Goal: Transaction & Acquisition: Purchase product/service

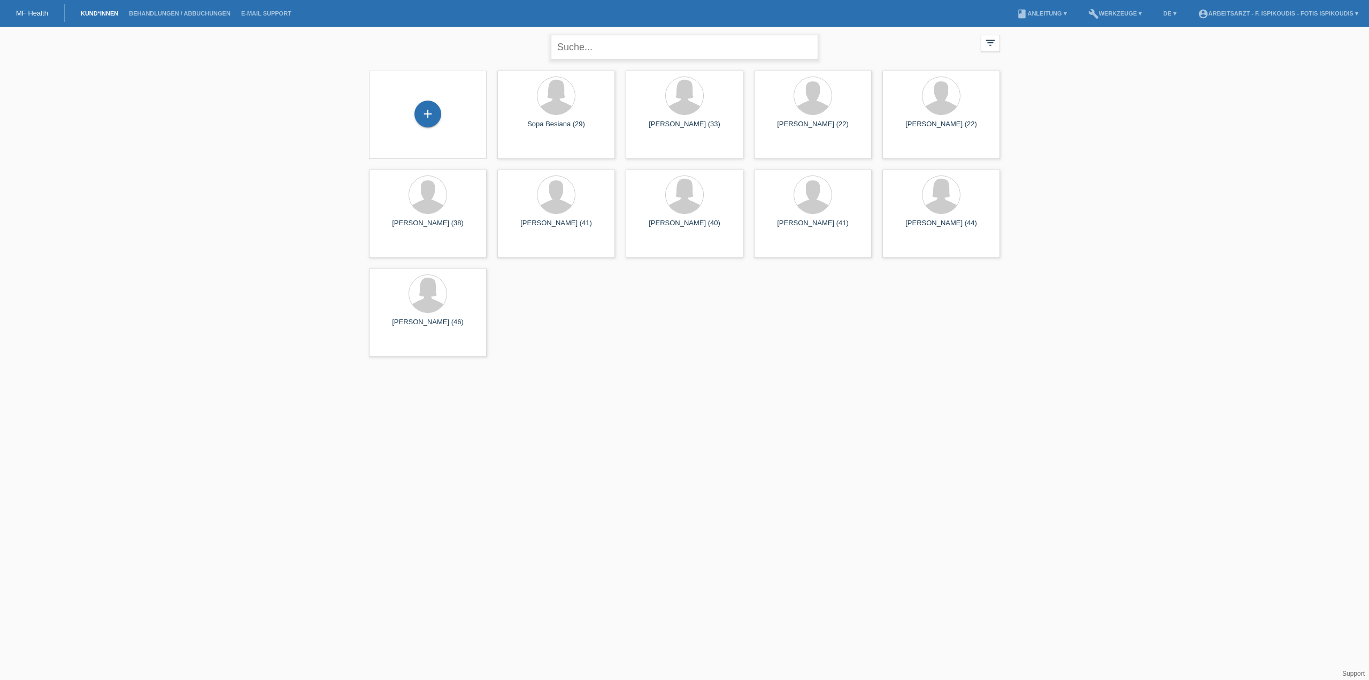
click at [640, 42] on input "text" at bounding box center [684, 47] width 267 height 25
type input "kriezi"
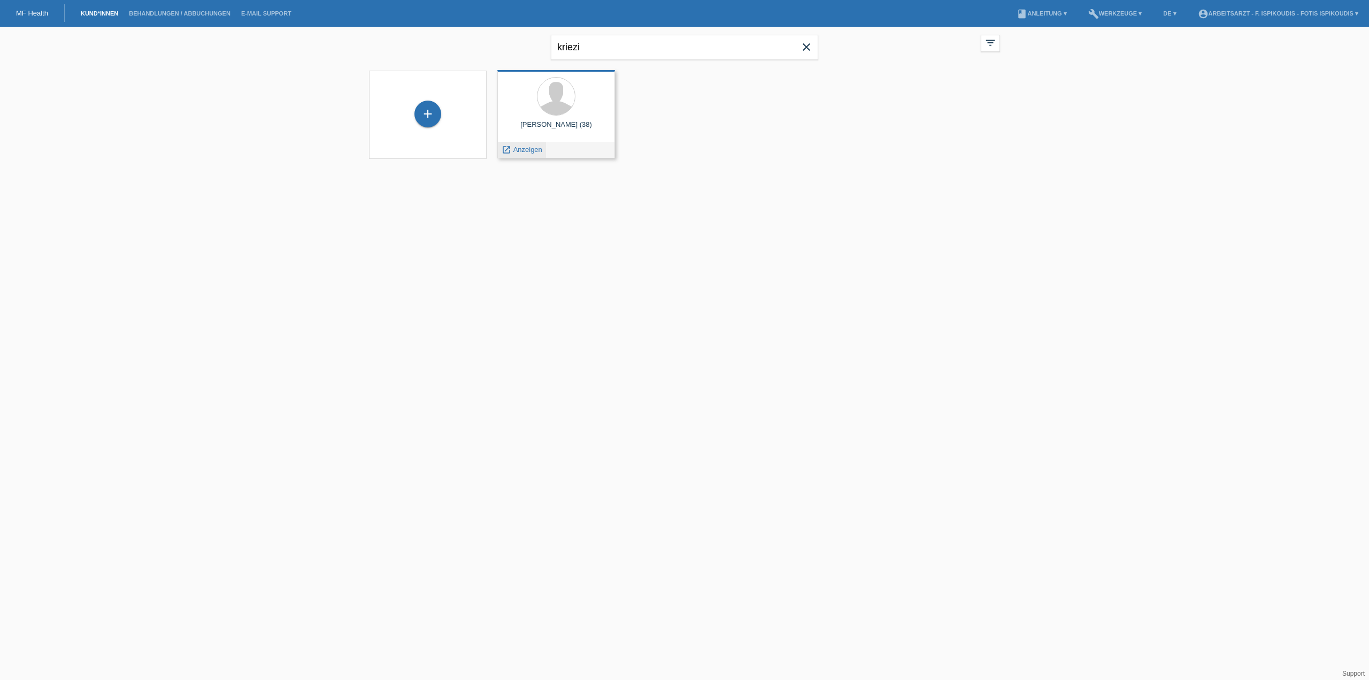
click at [527, 146] on span "Anzeigen" at bounding box center [527, 149] width 29 height 8
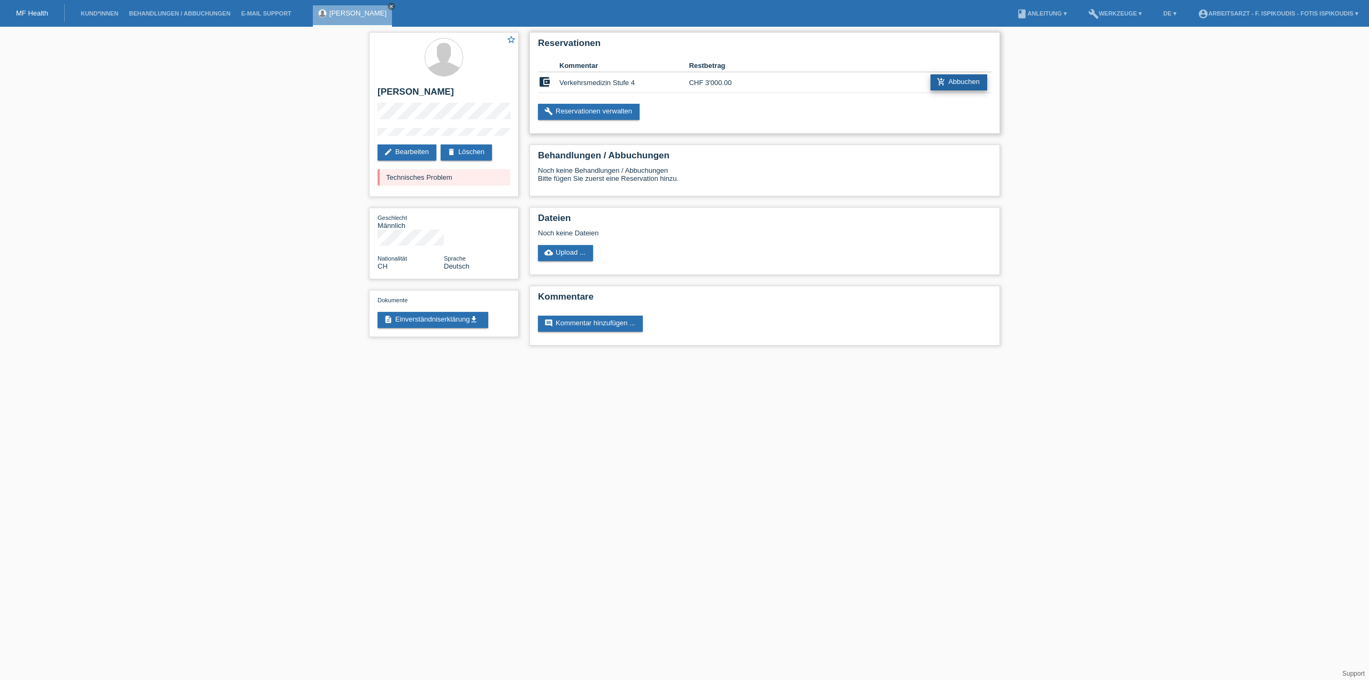
click at [955, 82] on link "add_shopping_cart Abbuchen" at bounding box center [958, 82] width 57 height 16
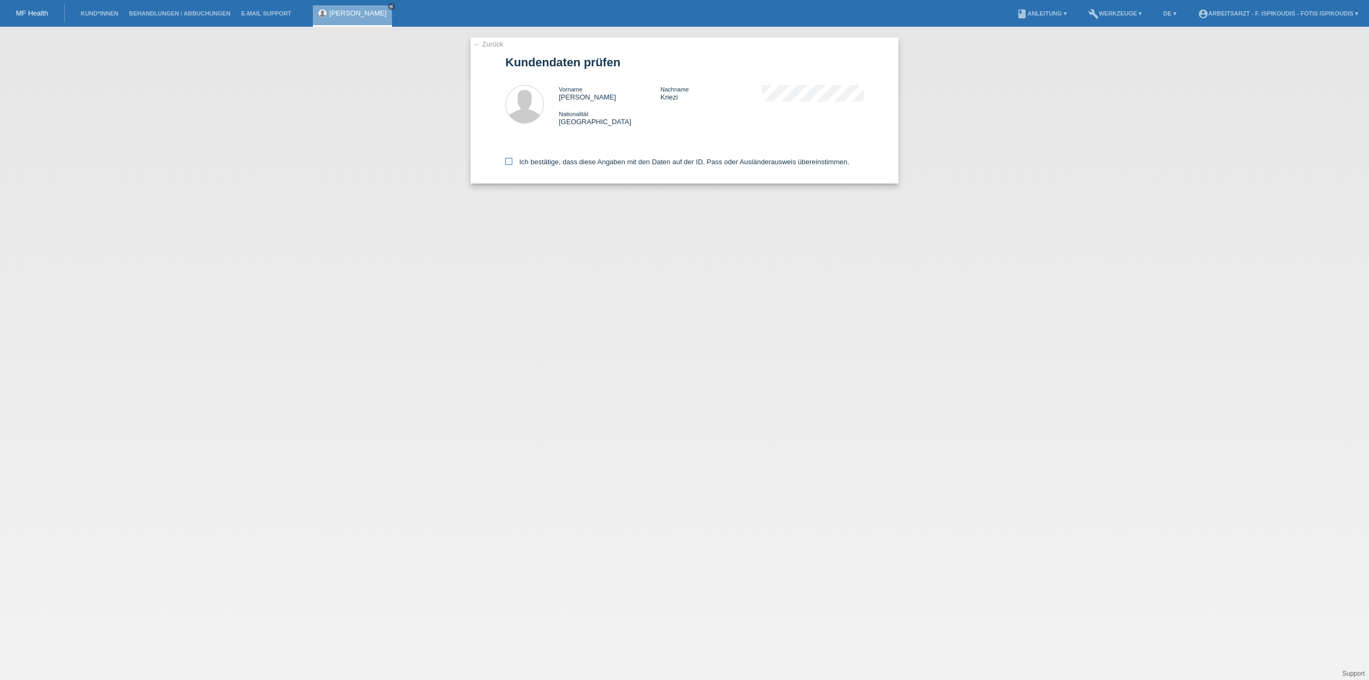
click at [548, 161] on label "Ich bestätige, dass diese Angaben mit den Daten auf der ID, Pass oder Ausländer…" at bounding box center [677, 162] width 344 height 8
click at [512, 161] on input "Ich bestätige, dass diese Angaben mit den Daten auf der ID, Pass oder Ausländer…" at bounding box center [508, 161] width 7 height 7
checkbox input "true"
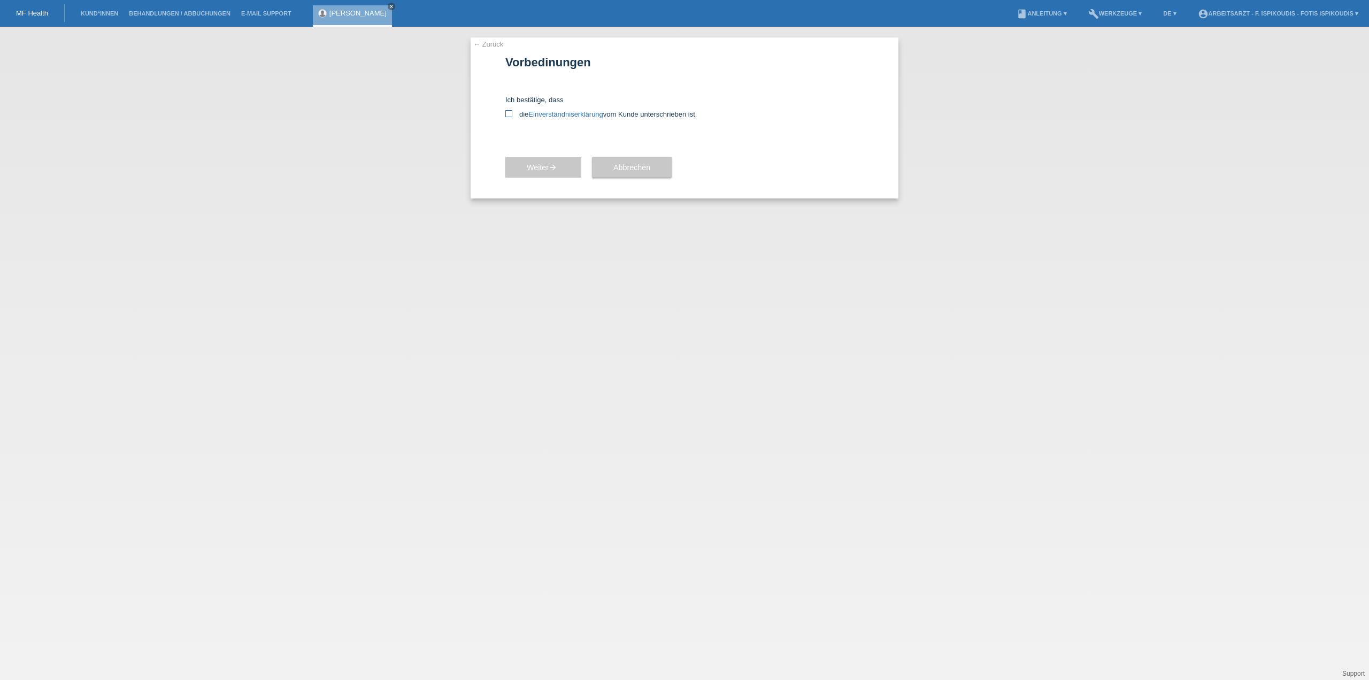
click at [512, 115] on icon at bounding box center [508, 113] width 7 height 7
click at [512, 115] on input "die Einverständniserklärung vom Kunde unterschrieben ist." at bounding box center [508, 113] width 7 height 7
checkbox input "true"
click at [488, 44] on link "← Zurück" at bounding box center [488, 44] width 30 height 8
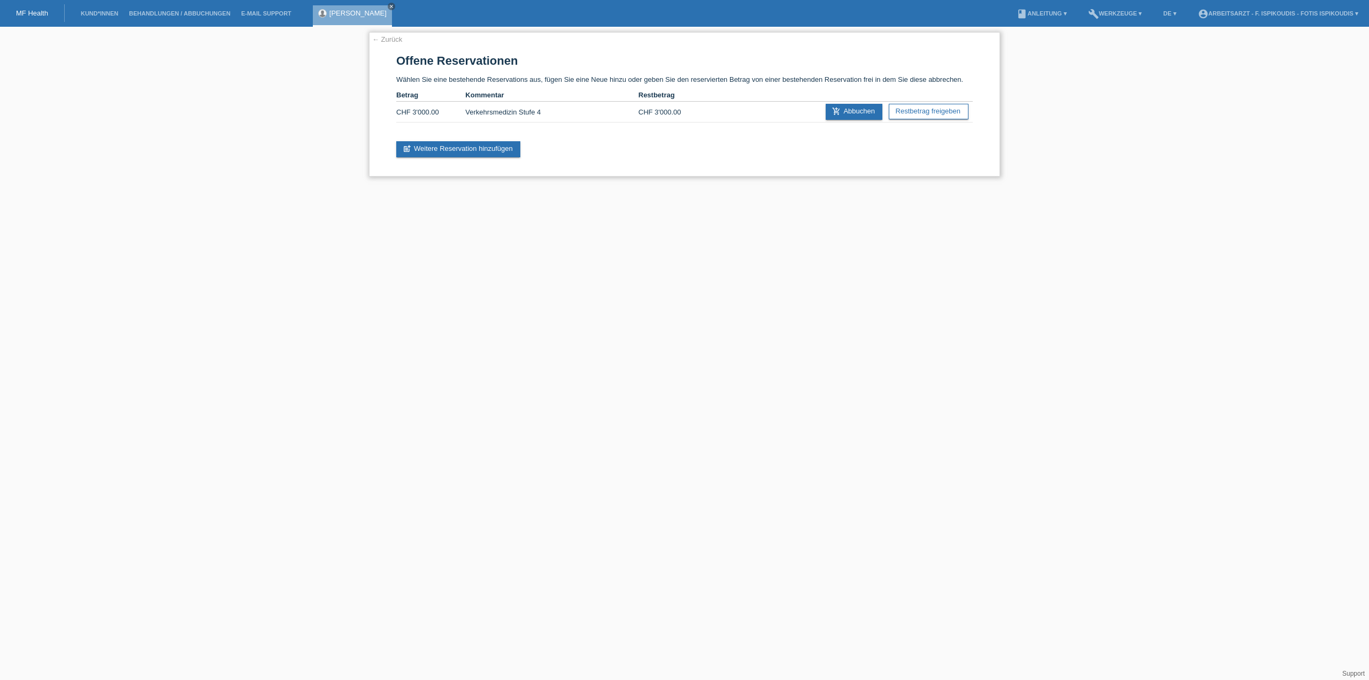
click at [394, 42] on link "← Zurück" at bounding box center [387, 39] width 30 height 8
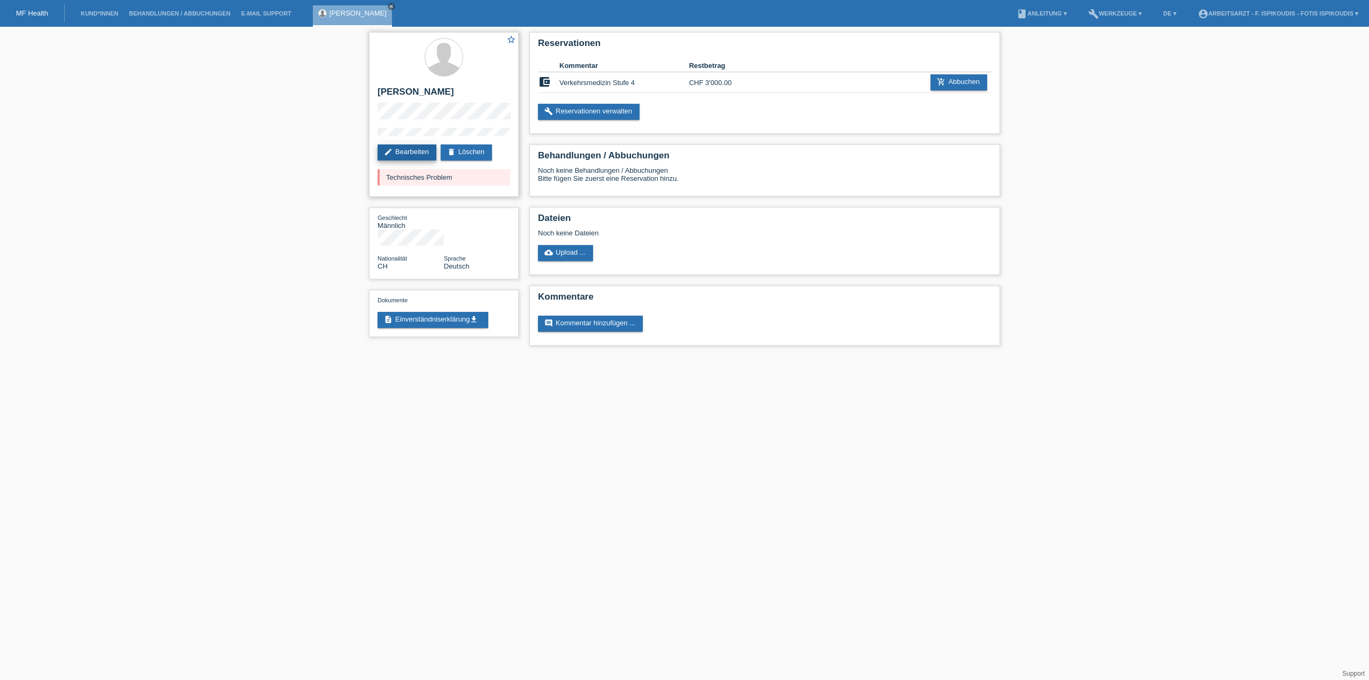
click at [407, 152] on link "edit Bearbeiten" at bounding box center [406, 152] width 59 height 16
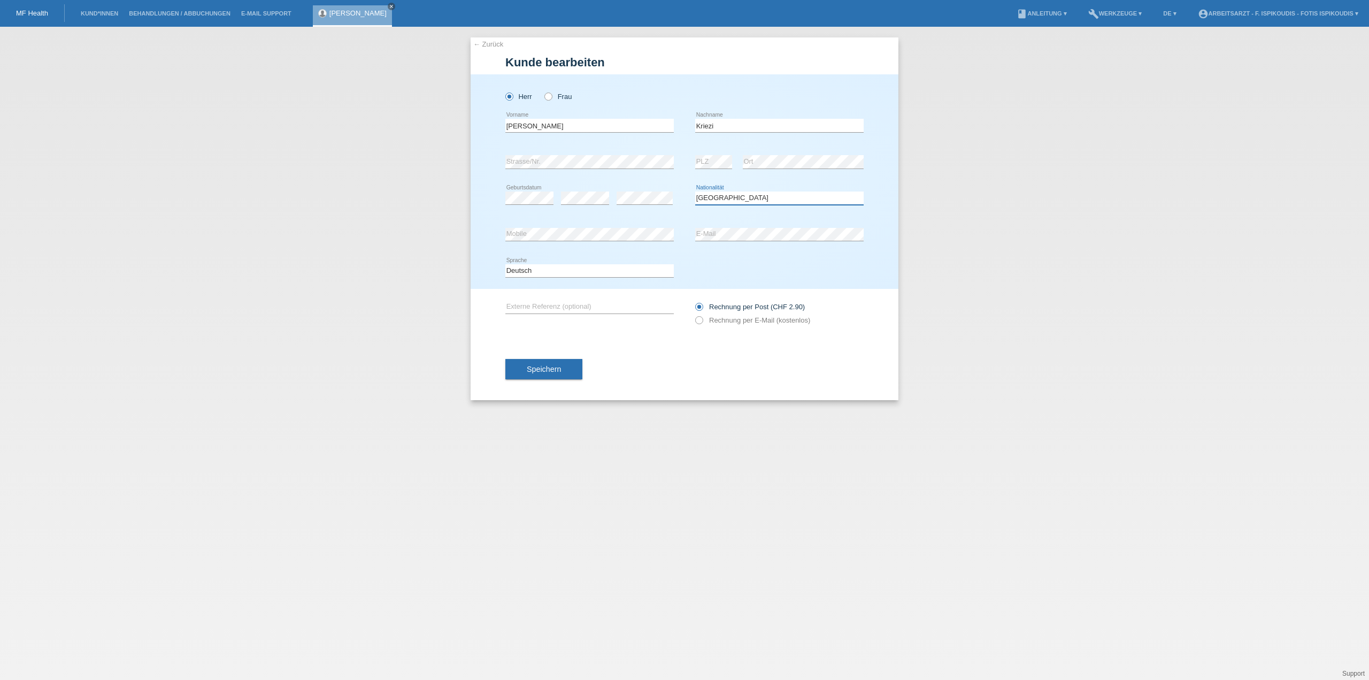
click at [736, 197] on select "Bitte auswählen... [GEOGRAPHIC_DATA] [GEOGRAPHIC_DATA] [GEOGRAPHIC_DATA] [GEOGR…" at bounding box center [779, 197] width 168 height 13
select select "AT"
click at [695, 191] on select "Bitte auswählen... [GEOGRAPHIC_DATA] [GEOGRAPHIC_DATA] [GEOGRAPHIC_DATA] [GEOGR…" at bounding box center [779, 197] width 168 height 13
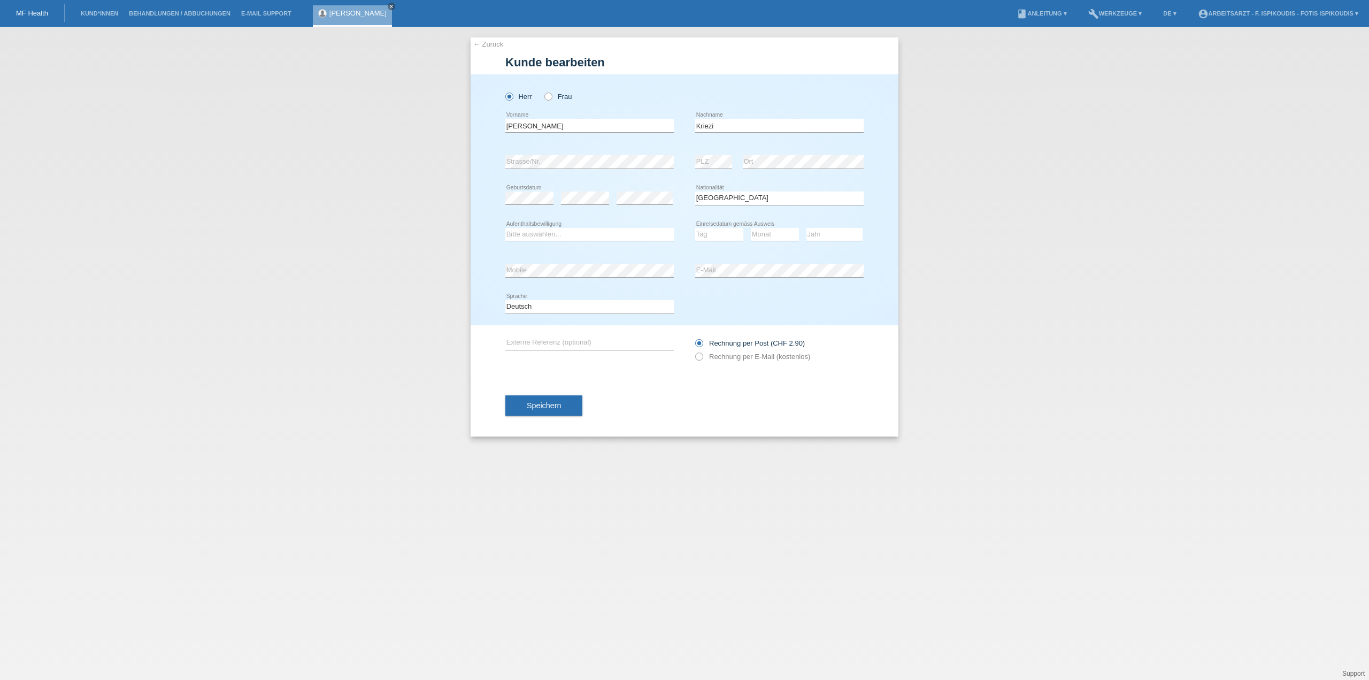
click at [687, 232] on div "Bitte auswählen... C B B - Flüchtlingsstatus Andere error Aufenthaltsbewilligun…" at bounding box center [684, 235] width 358 height 36
click at [719, 232] on select "Tag 01 02 03 04 05 06 07 08 09 10 11" at bounding box center [719, 234] width 48 height 13
select select "29"
click at [695, 228] on select "Tag 01 02 03 04 05 06 07 08 09 10 11" at bounding box center [719, 234] width 48 height 13
click at [786, 228] on select "Monat 01 02 03 04 05 06 07 08 09 10 11" at bounding box center [775, 234] width 48 height 13
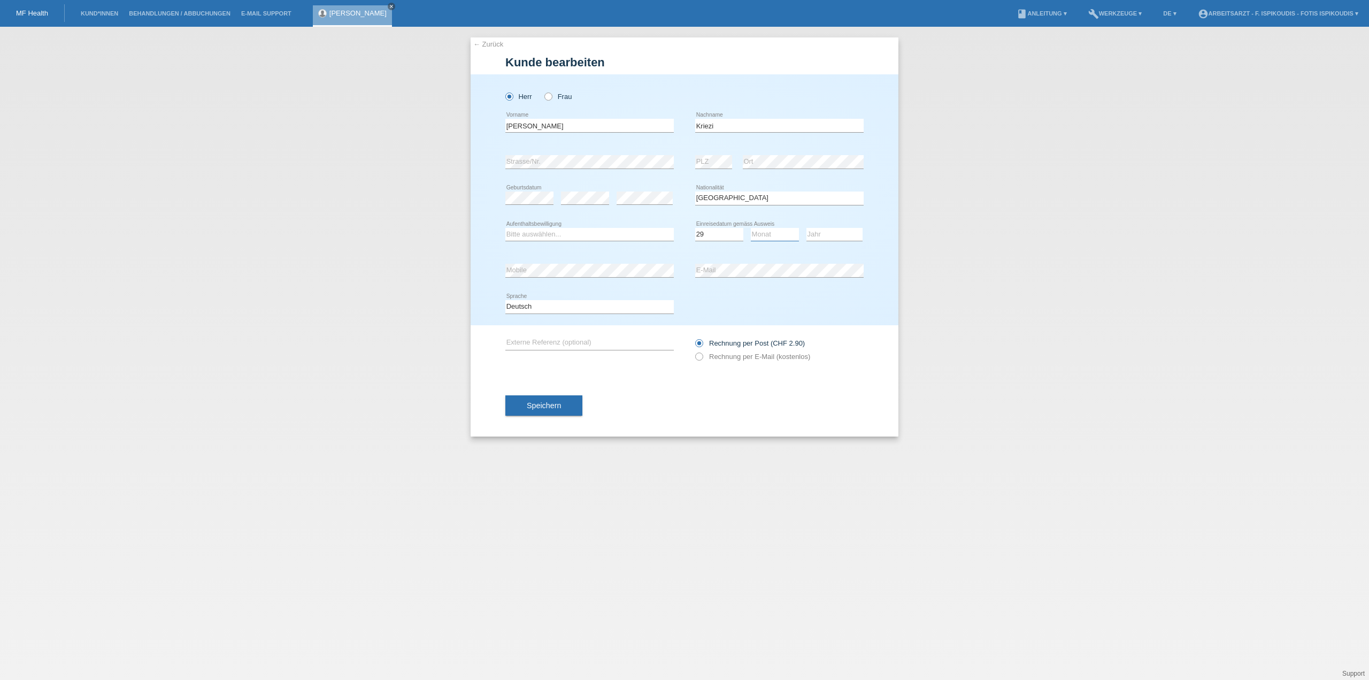
select select "09"
click at [751, 228] on select "Monat 01 02 03 04 05 06 07 08 09 10 11" at bounding box center [775, 234] width 48 height 13
click at [830, 228] on select "Jahr 2025 2024 2023 2022 2021 2020 2019 2018 2017 2016 2015 2014 2013 2012 2011…" at bounding box center [834, 234] width 56 height 13
select select "2003"
click at [806, 228] on select "Jahr 2025 2024 2023 2022 2021 2020 2019 2018 2017 2016 2015 2014 2013 2012 2011…" at bounding box center [834, 234] width 56 height 13
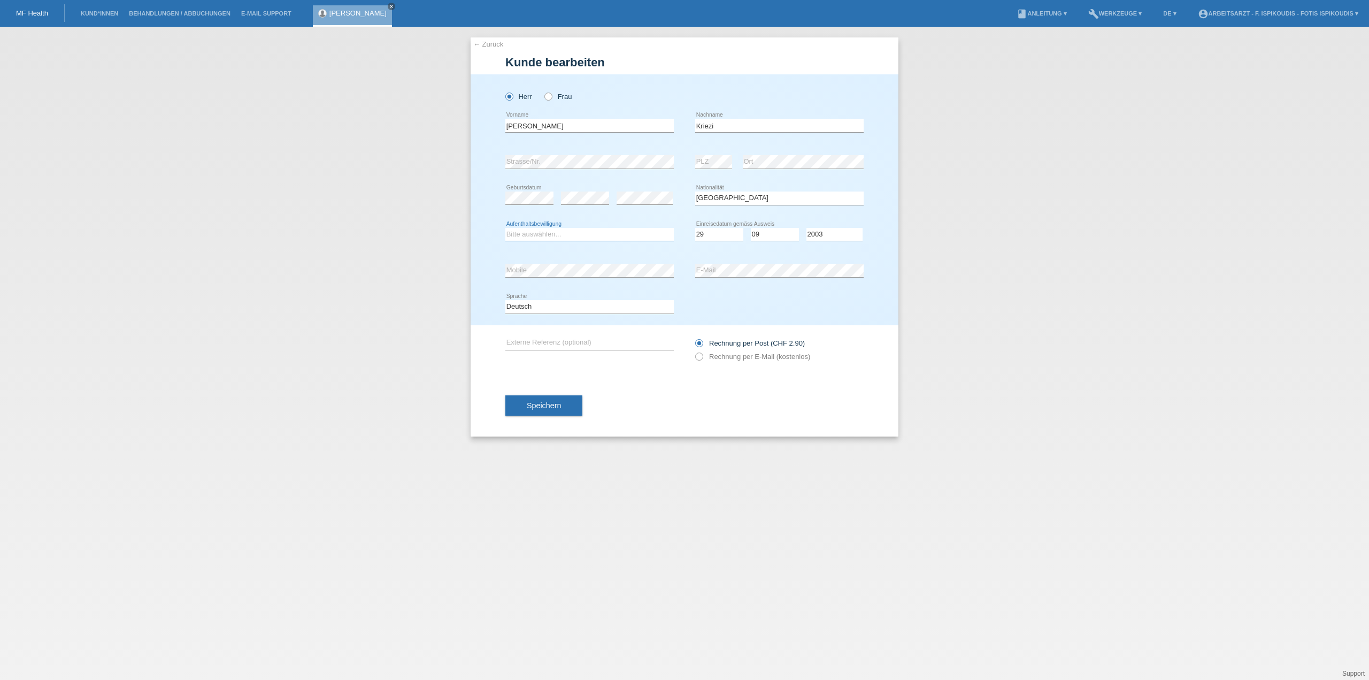
click at [595, 233] on select "Bitte auswählen... C B B - Flüchtlingsstatus Andere" at bounding box center [589, 234] width 168 height 13
select select "C"
click at [505, 228] on select "Bitte auswählen... C B B - Flüchtlingsstatus Andere" at bounding box center [589, 234] width 168 height 13
click at [716, 357] on label "Rechnung per E-Mail (kostenlos)" at bounding box center [752, 356] width 115 height 8
click at [738, 263] on div "error E-Mail" at bounding box center [779, 270] width 168 height 36
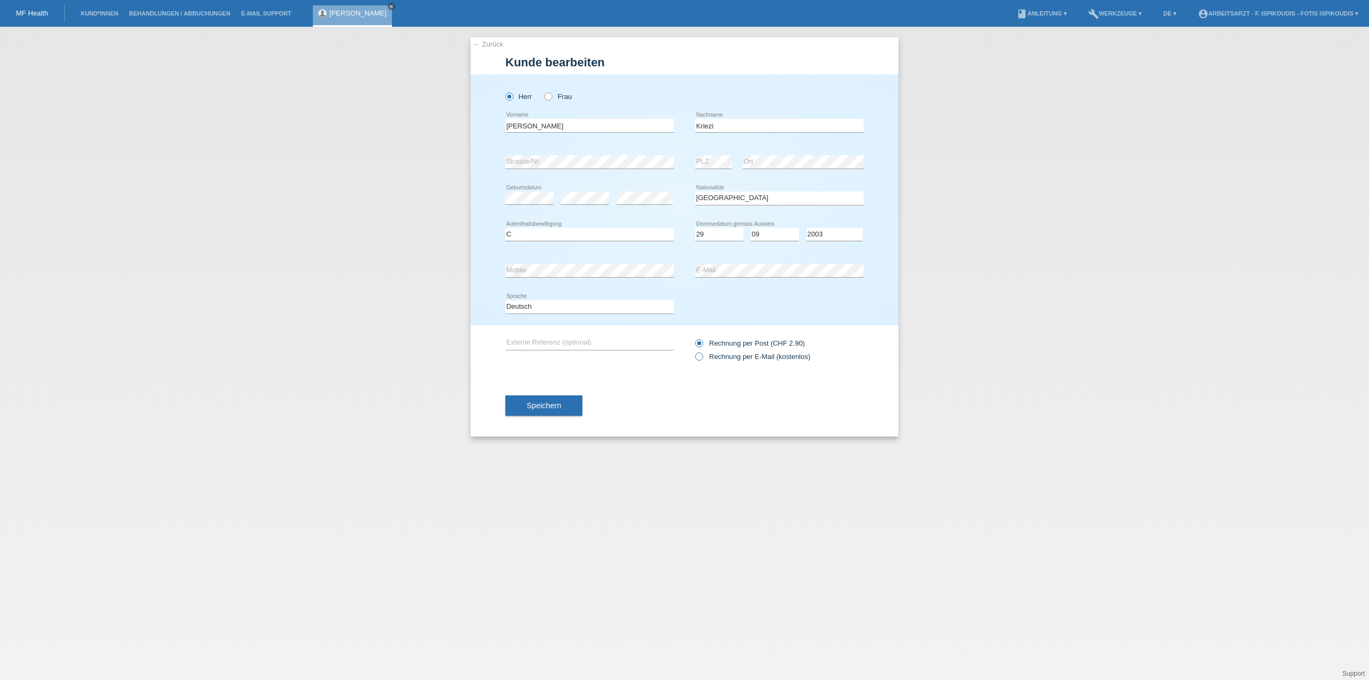
click at [726, 355] on label "Rechnung per E-Mail (kostenlos)" at bounding box center [752, 356] width 115 height 8
click at [702, 355] on input "Rechnung per E-Mail (kostenlos)" at bounding box center [698, 358] width 7 height 13
radio input "true"
click at [540, 403] on span "Speichern" at bounding box center [544, 405] width 34 height 9
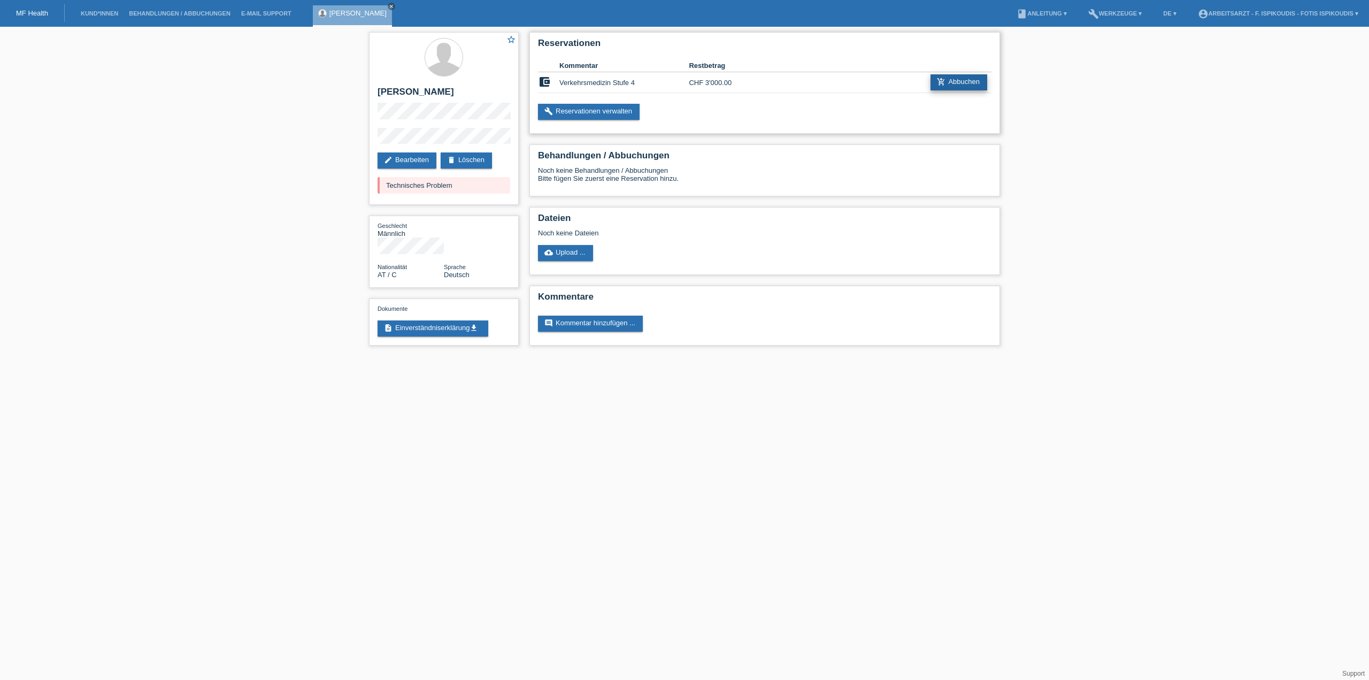
click at [950, 82] on link "add_shopping_cart Abbuchen" at bounding box center [958, 82] width 57 height 16
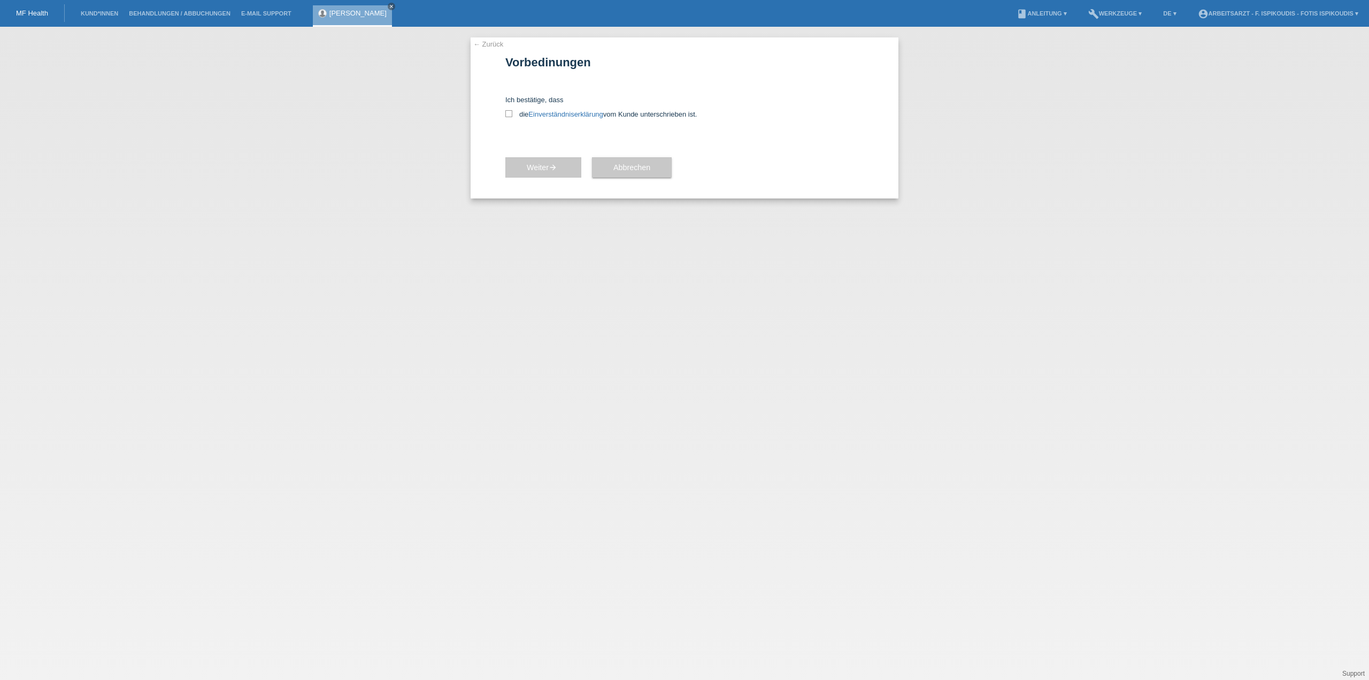
click at [533, 122] on div "Ich bestätige, dass die Einverständniserklärung vom Kunde unterschrieben ist." at bounding box center [684, 105] width 358 height 62
click at [511, 114] on icon at bounding box center [508, 113] width 7 height 7
click at [511, 114] on input "die Einverständniserklärung vom Kunde unterschrieben ist." at bounding box center [508, 113] width 7 height 7
checkbox input "true"
click at [549, 167] on span "Weiter arrow_forward" at bounding box center [543, 167] width 33 height 9
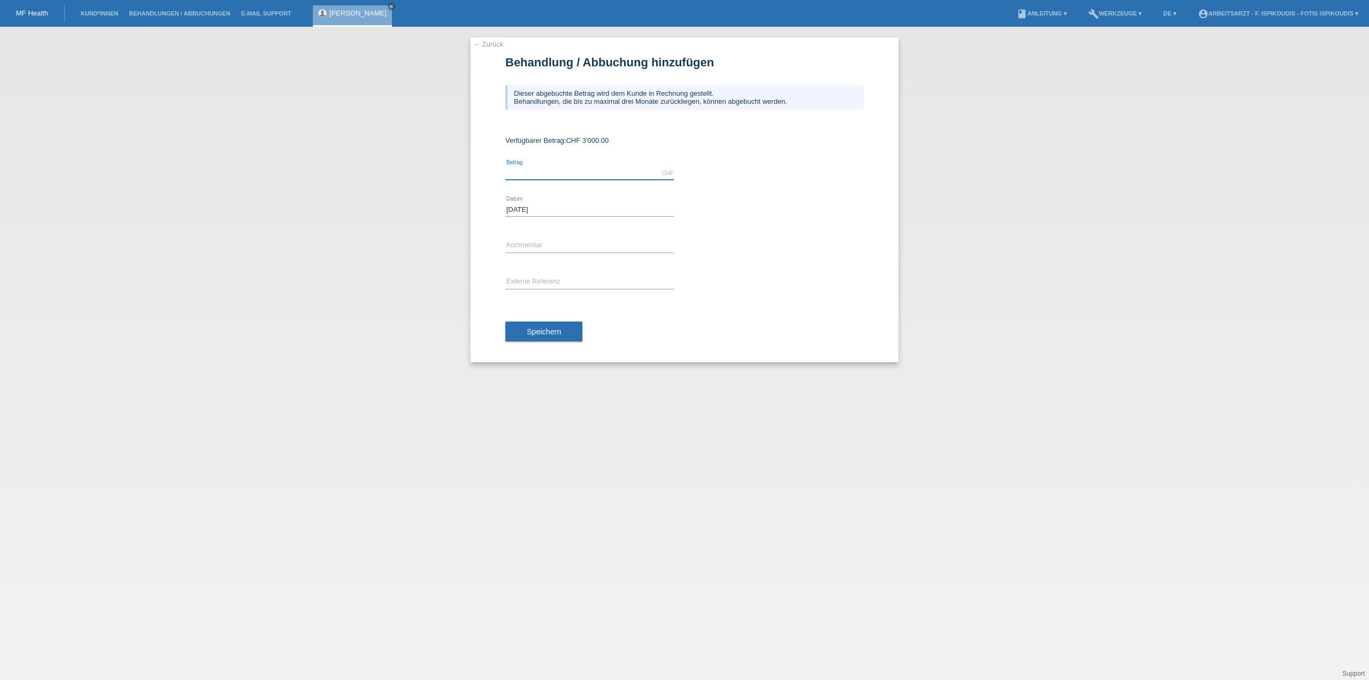
click at [564, 173] on input "text" at bounding box center [589, 172] width 168 height 13
type input "1850.00"
click at [534, 240] on input "text" at bounding box center [589, 245] width 168 height 13
type input "Verkehrsmedizin Stufe 4"
click at [575, 289] on icon at bounding box center [589, 289] width 168 height 1
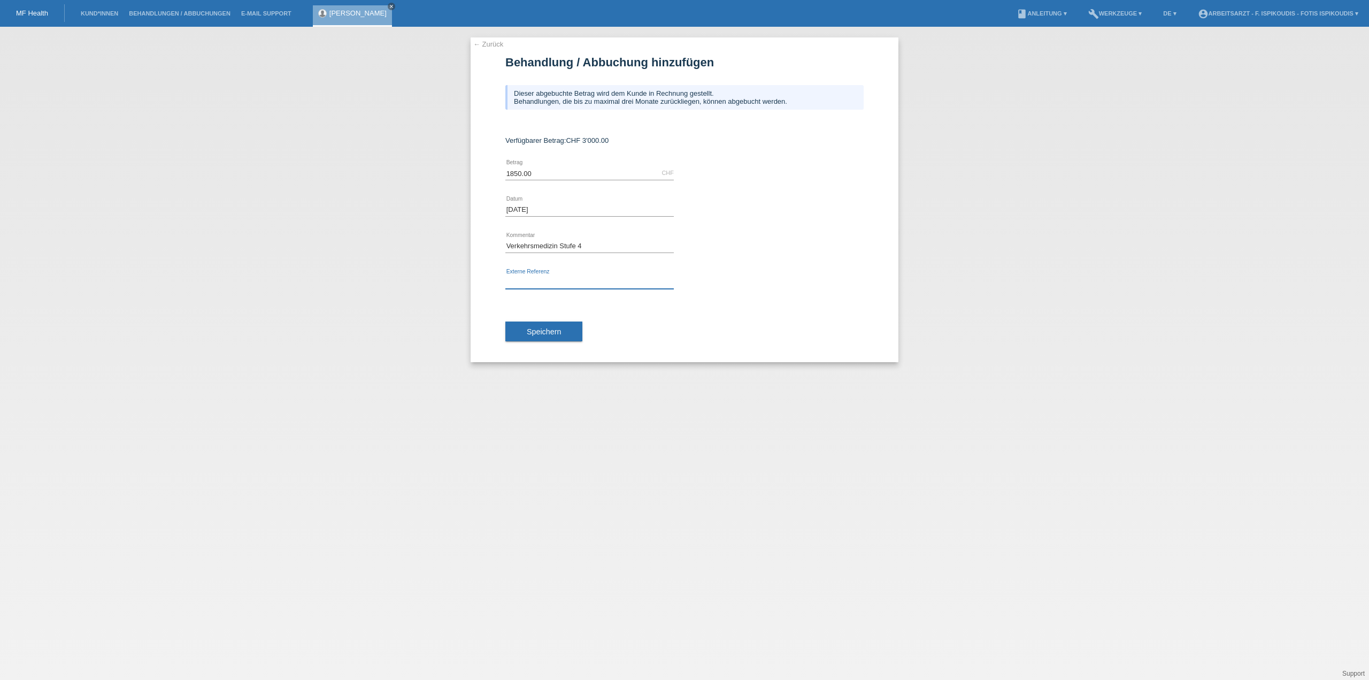
click at [575, 284] on input "text" at bounding box center [589, 281] width 168 height 13
click at [550, 335] on button "Speichern" at bounding box center [543, 331] width 77 height 20
